Goal: Use online tool/utility: Utilize a website feature to perform a specific function

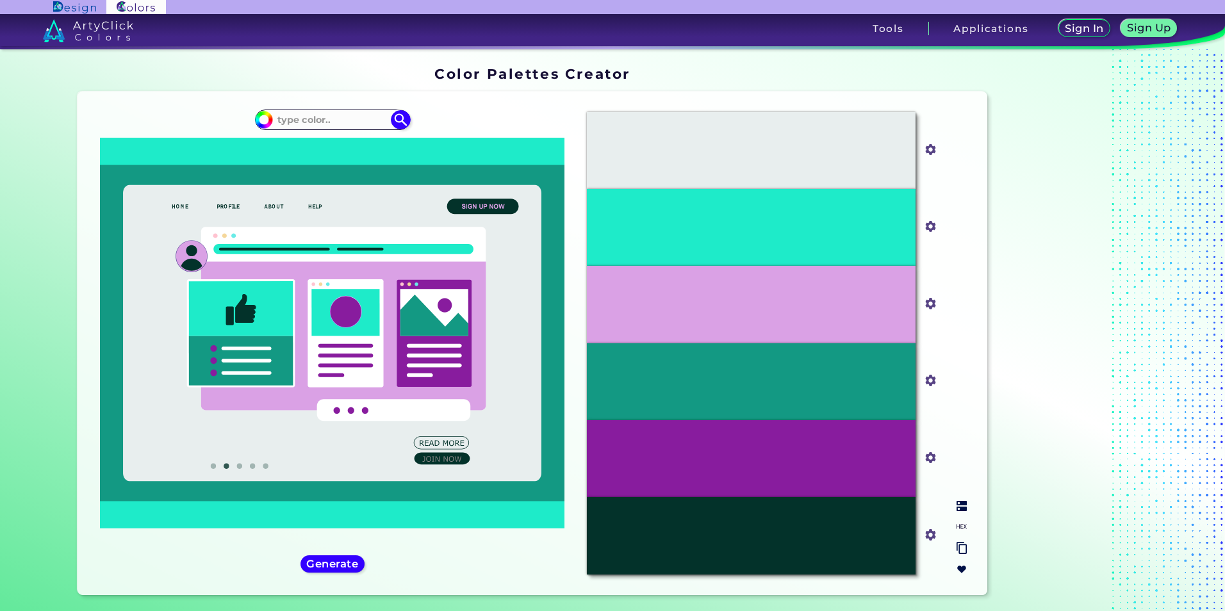
click at [658, 217] on div "#1EEBC9" at bounding box center [751, 227] width 328 height 77
click at [814, 231] on input "#1eebc9" at bounding box center [928, 225] width 16 height 16
type input "#3ab6a1"
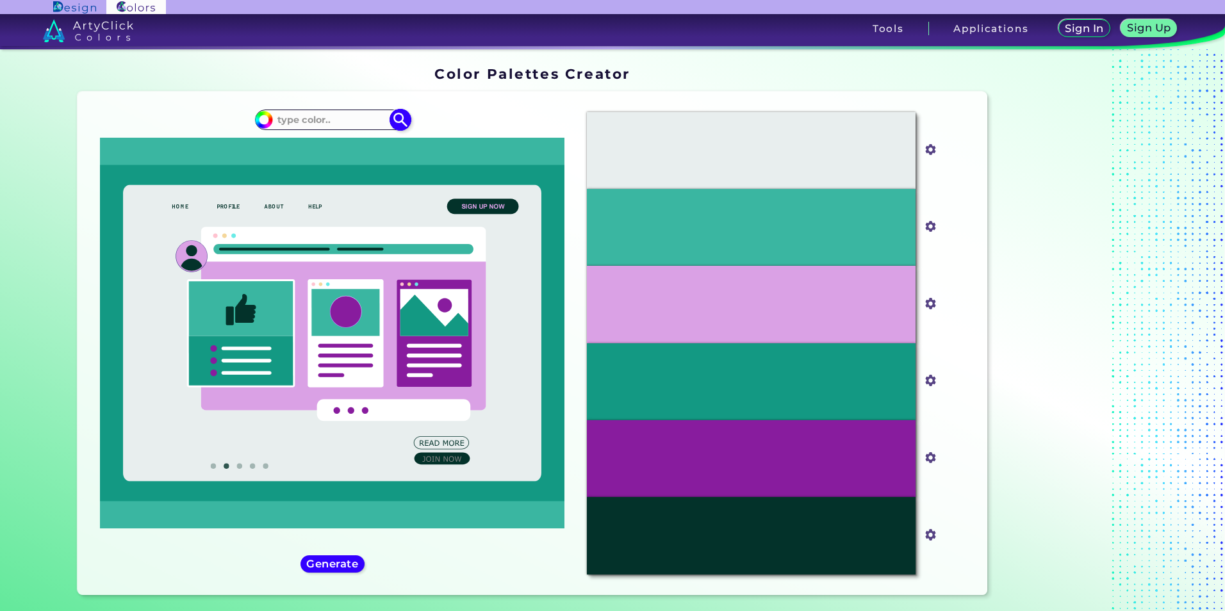
click at [314, 120] on input at bounding box center [332, 119] width 119 height 17
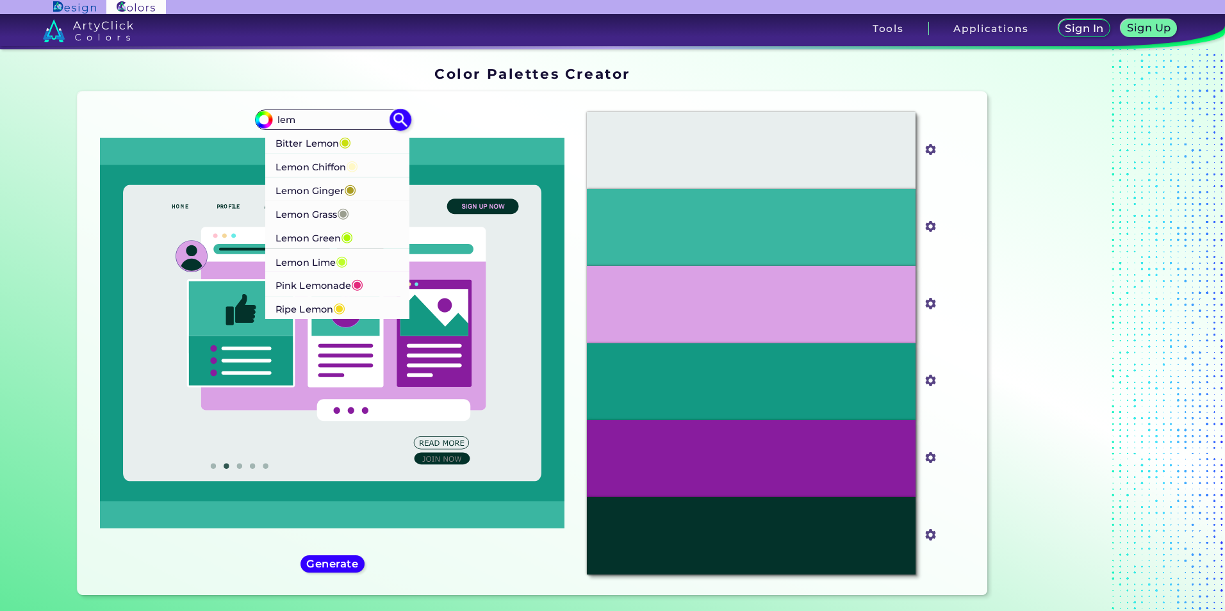
type input "lem"
click at [314, 139] on p "Bitter Lemon ◉" at bounding box center [313, 141] width 76 height 24
type input "#cae00d"
type input "#CAE00D"
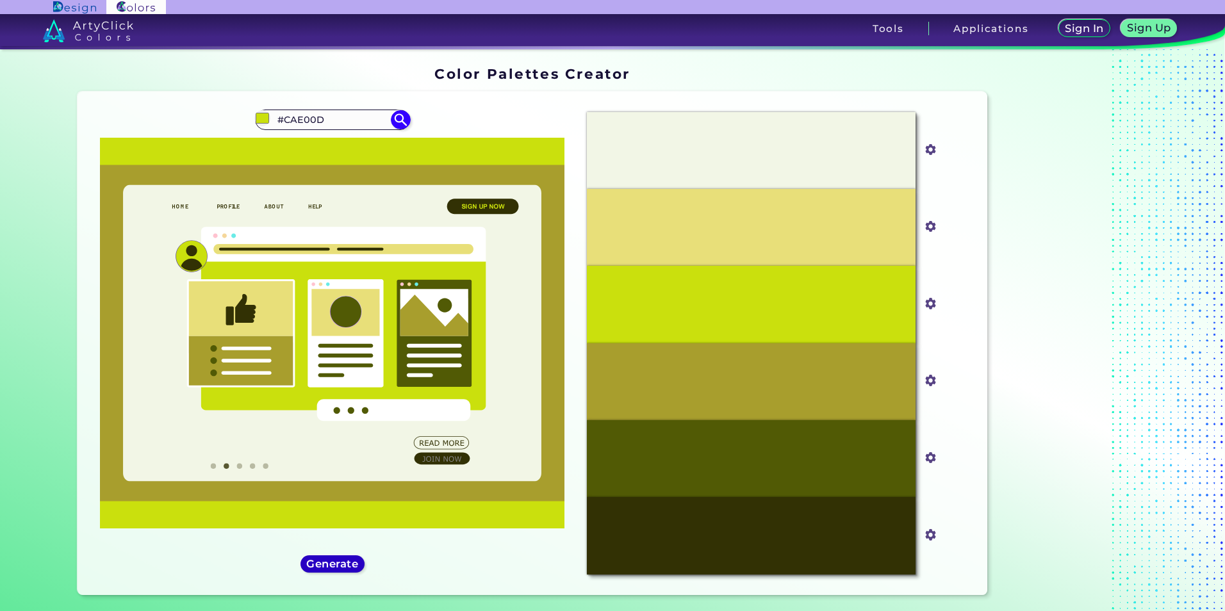
click at [327, 380] on h5 "Generate" at bounding box center [332, 564] width 47 height 10
